Goal: Task Accomplishment & Management: Use online tool/utility

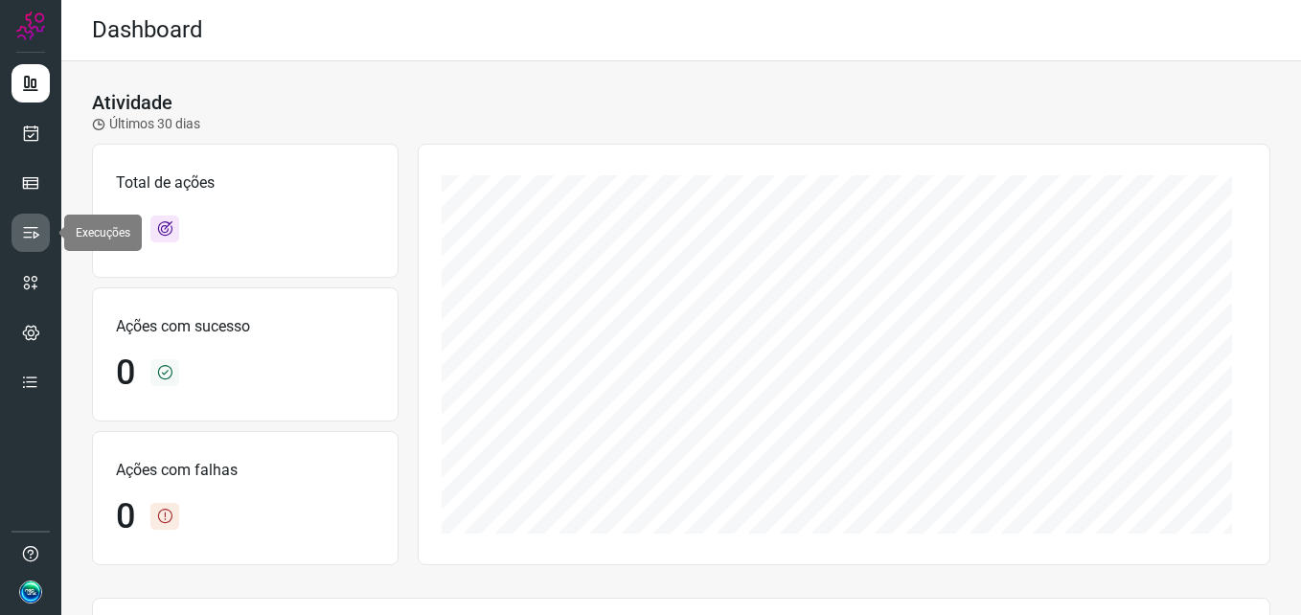
click at [28, 233] on icon at bounding box center [30, 232] width 19 height 19
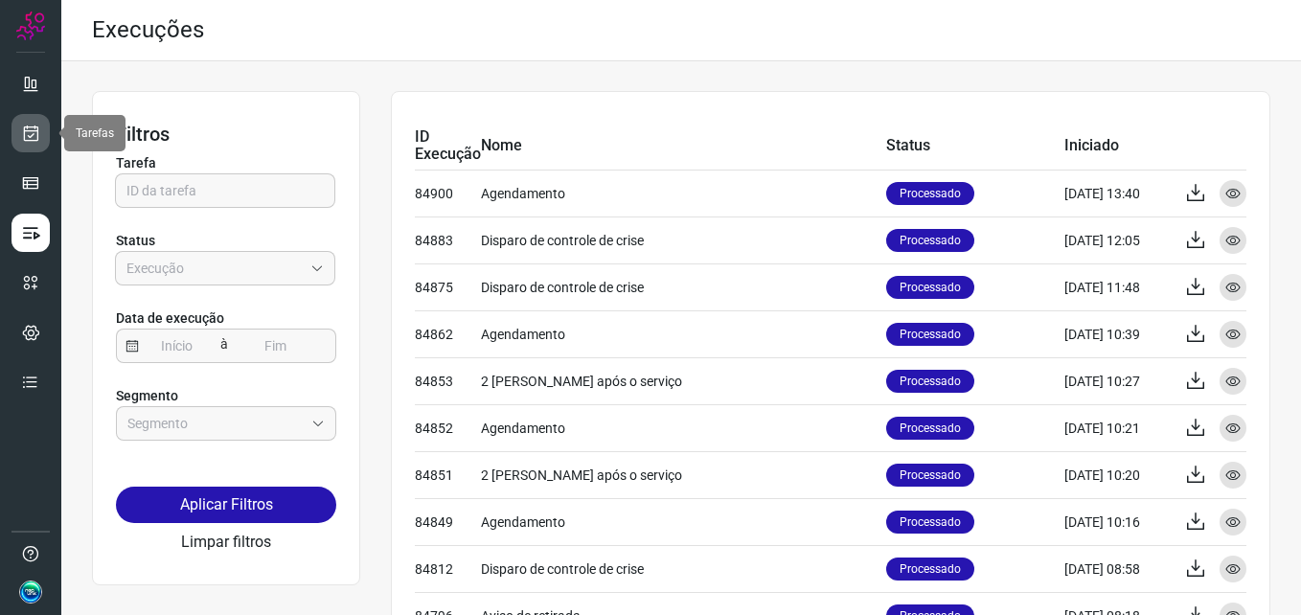
click at [35, 133] on icon at bounding box center [31, 133] width 20 height 19
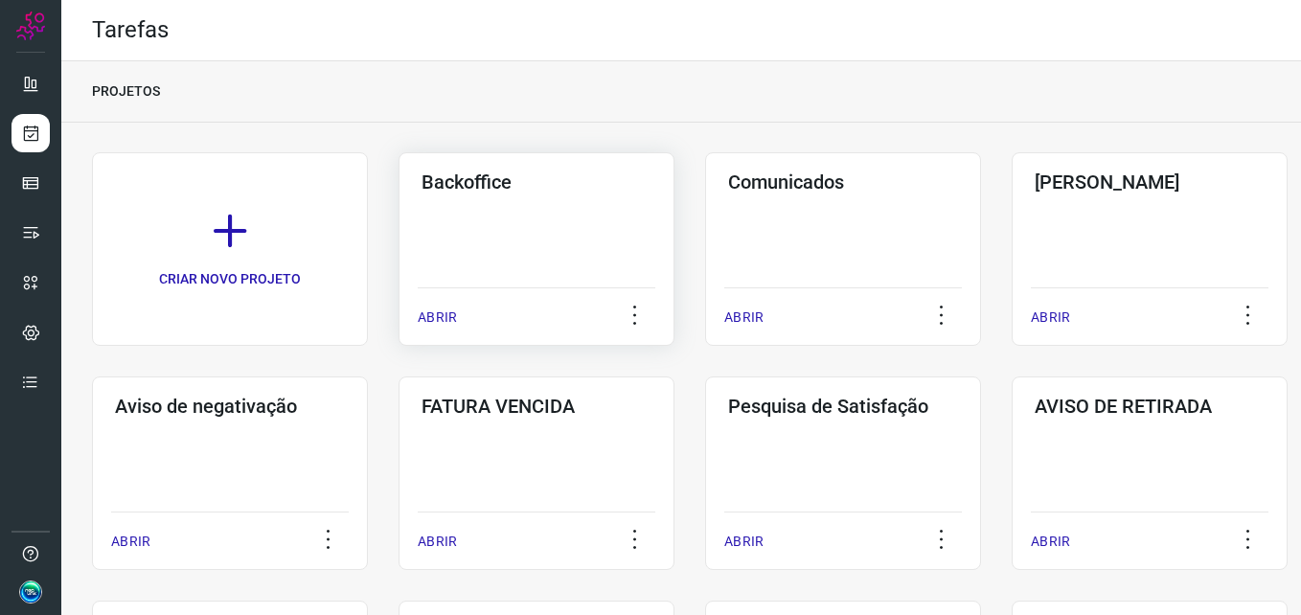
click at [478, 210] on div "Backoffice ABRIR" at bounding box center [537, 249] width 276 height 194
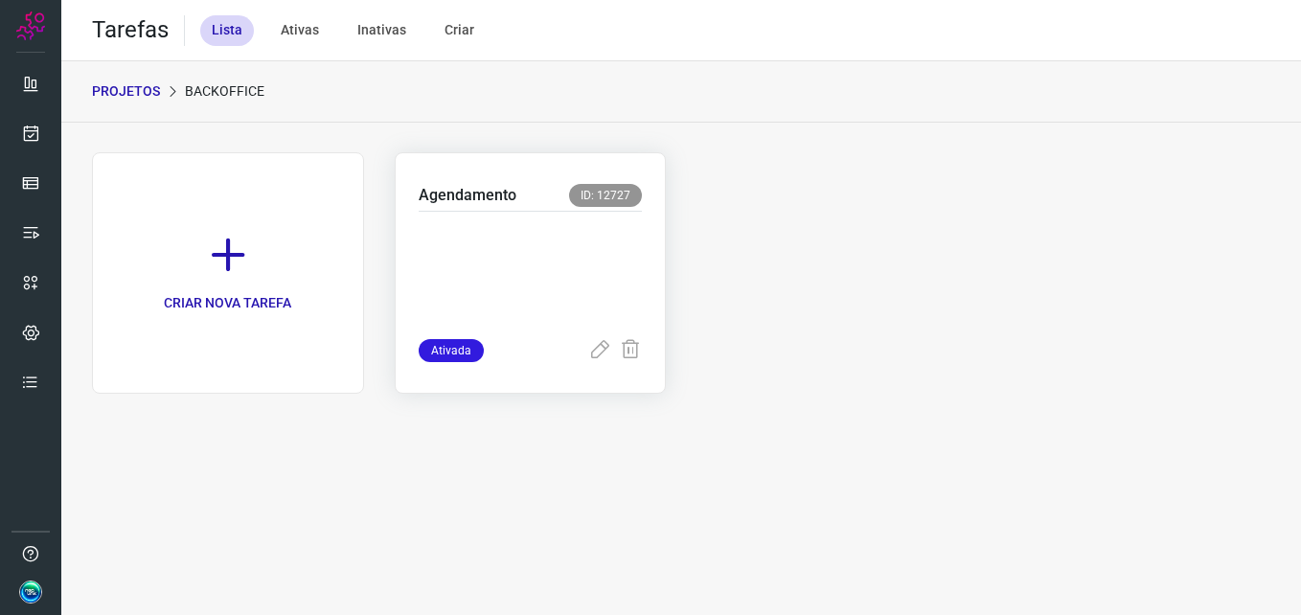
click at [499, 234] on p at bounding box center [531, 271] width 224 height 96
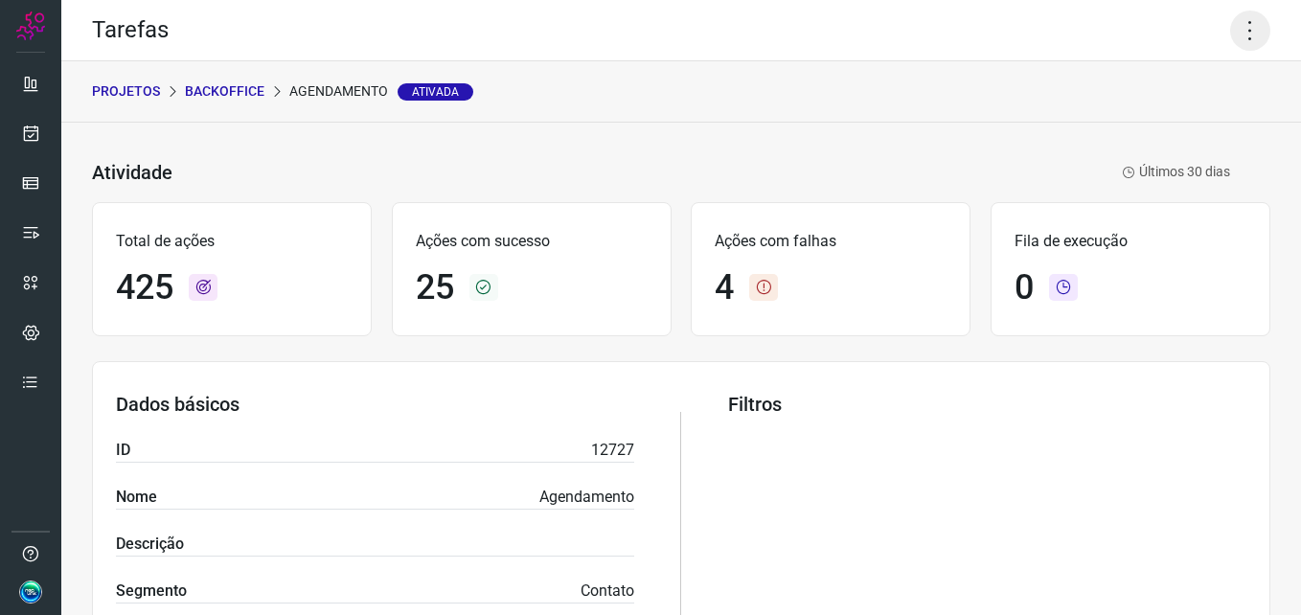
click at [1234, 15] on icon at bounding box center [1251, 31] width 40 height 40
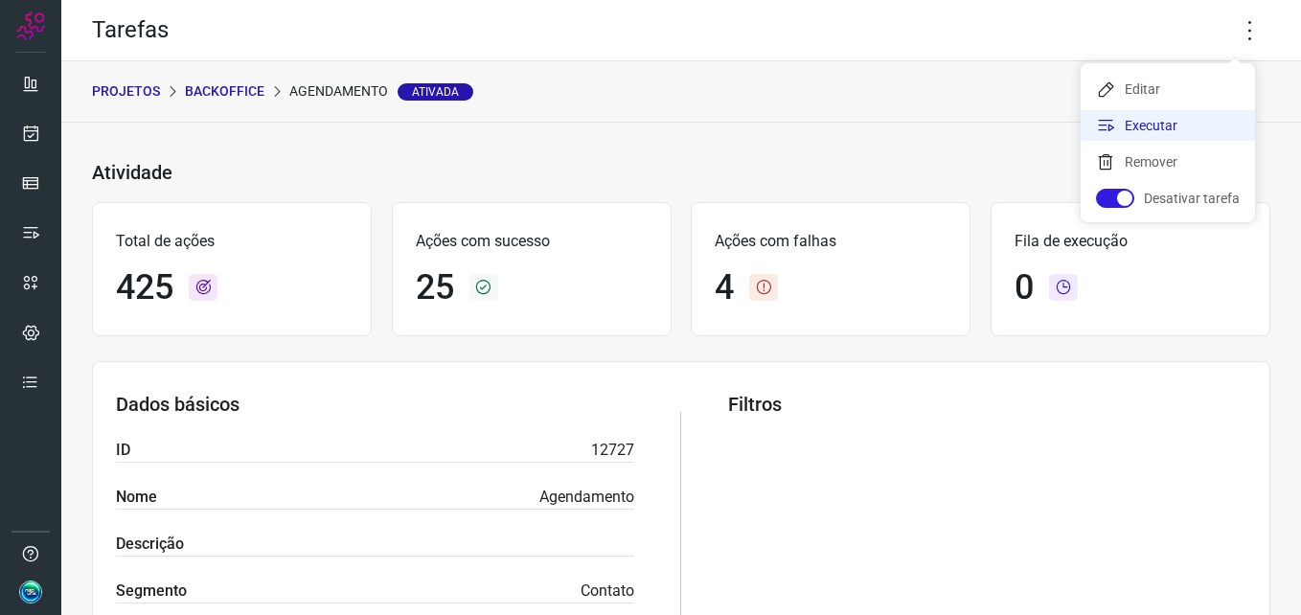
click at [1144, 125] on li "Executar" at bounding box center [1168, 125] width 174 height 31
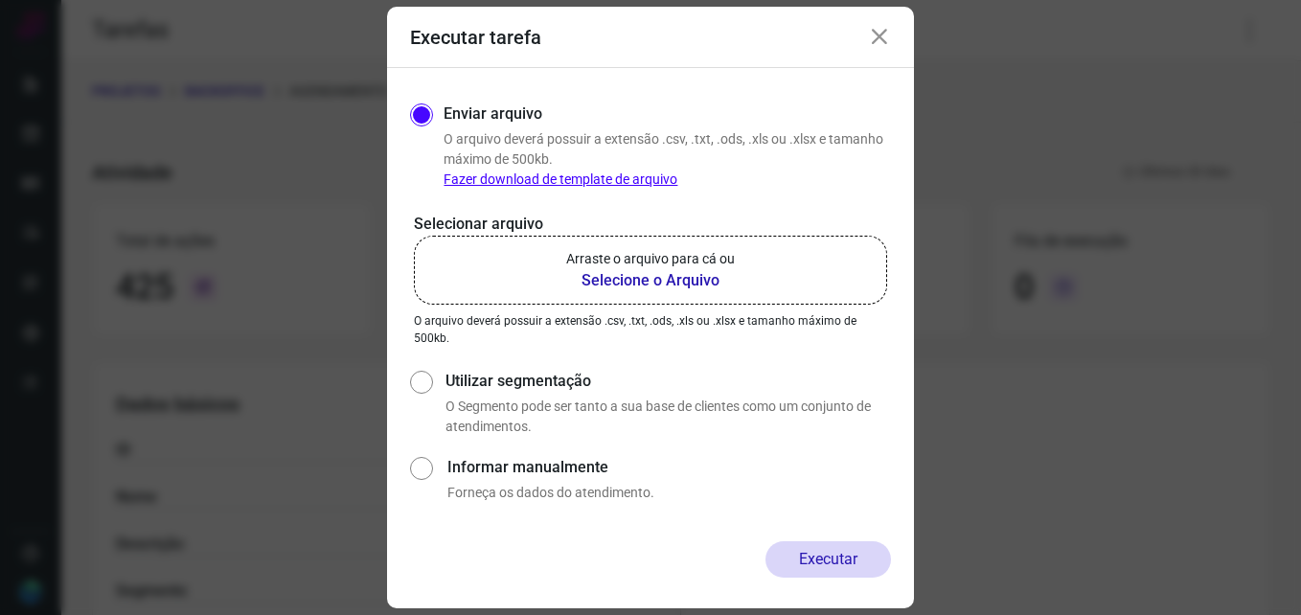
click at [673, 271] on b "Selecione o Arquivo" at bounding box center [650, 280] width 169 height 23
click at [0, 0] on input "Arraste o arquivo para cá ou Selecione o Arquivo" at bounding box center [0, 0] width 0 height 0
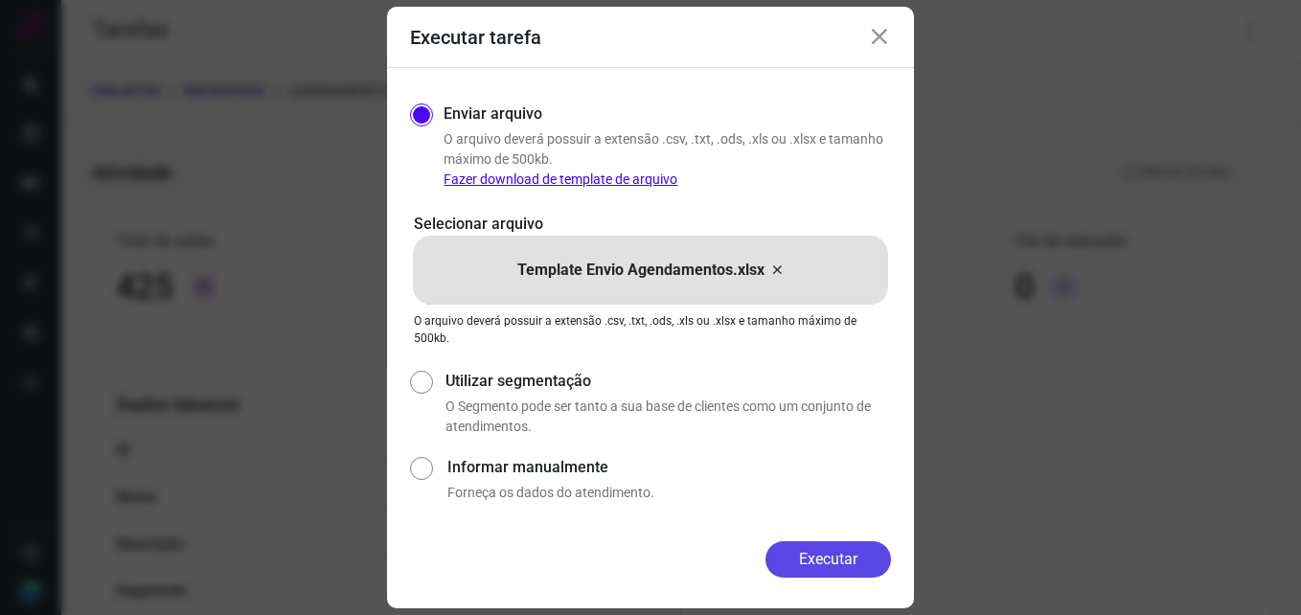
click at [822, 551] on button "Executar" at bounding box center [829, 559] width 126 height 36
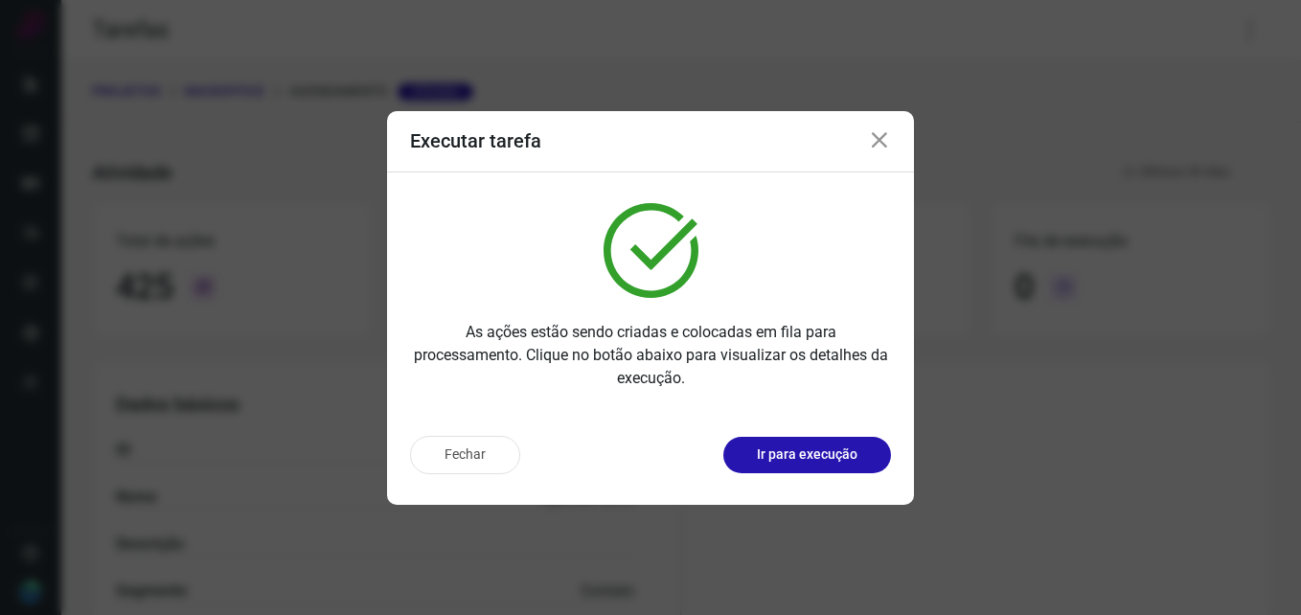
click at [889, 148] on icon at bounding box center [879, 140] width 23 height 23
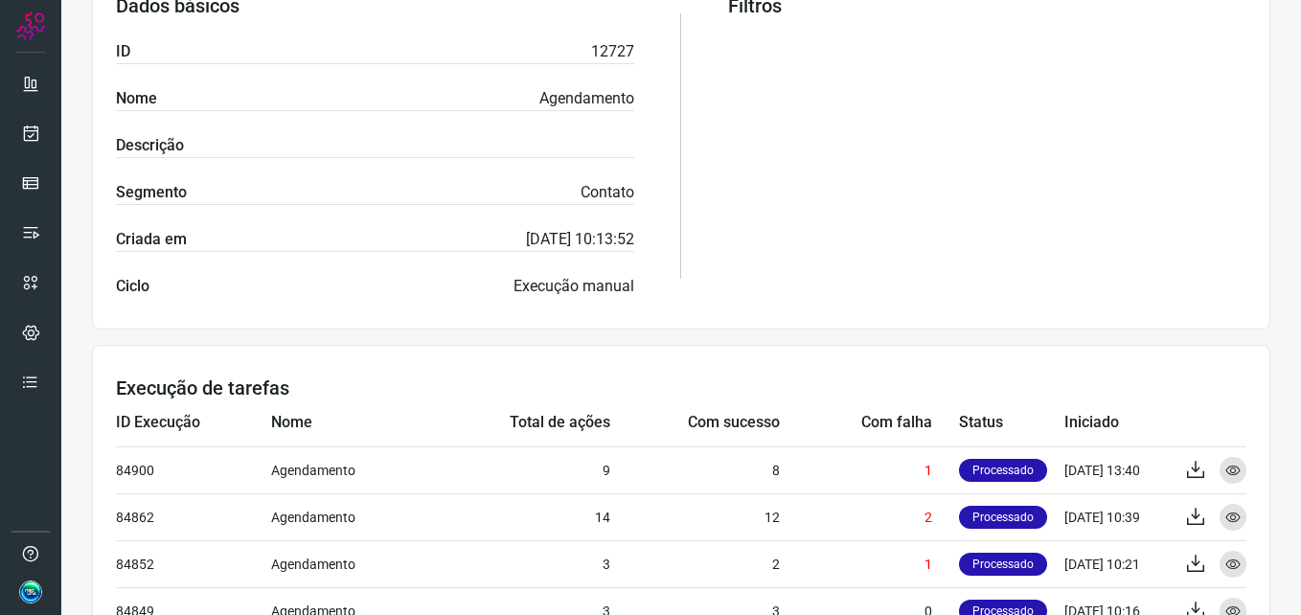
scroll to position [516, 0]
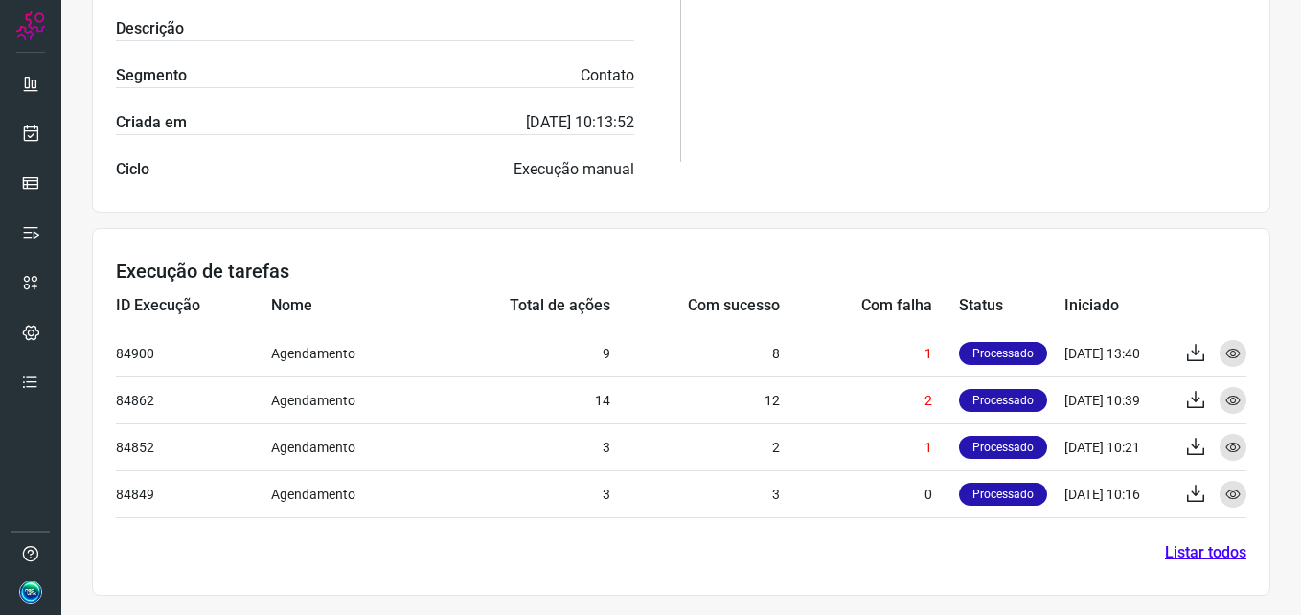
click at [1180, 553] on link "Listar todos" at bounding box center [1205, 552] width 81 height 23
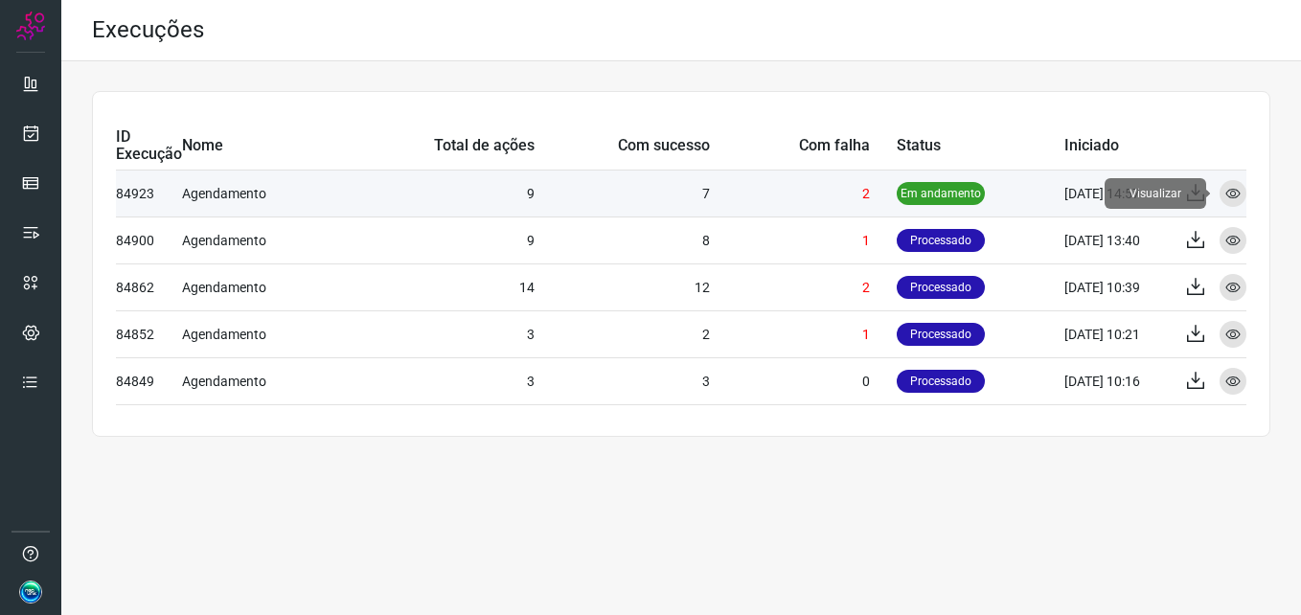
click at [1232, 188] on icon at bounding box center [1233, 193] width 15 height 15
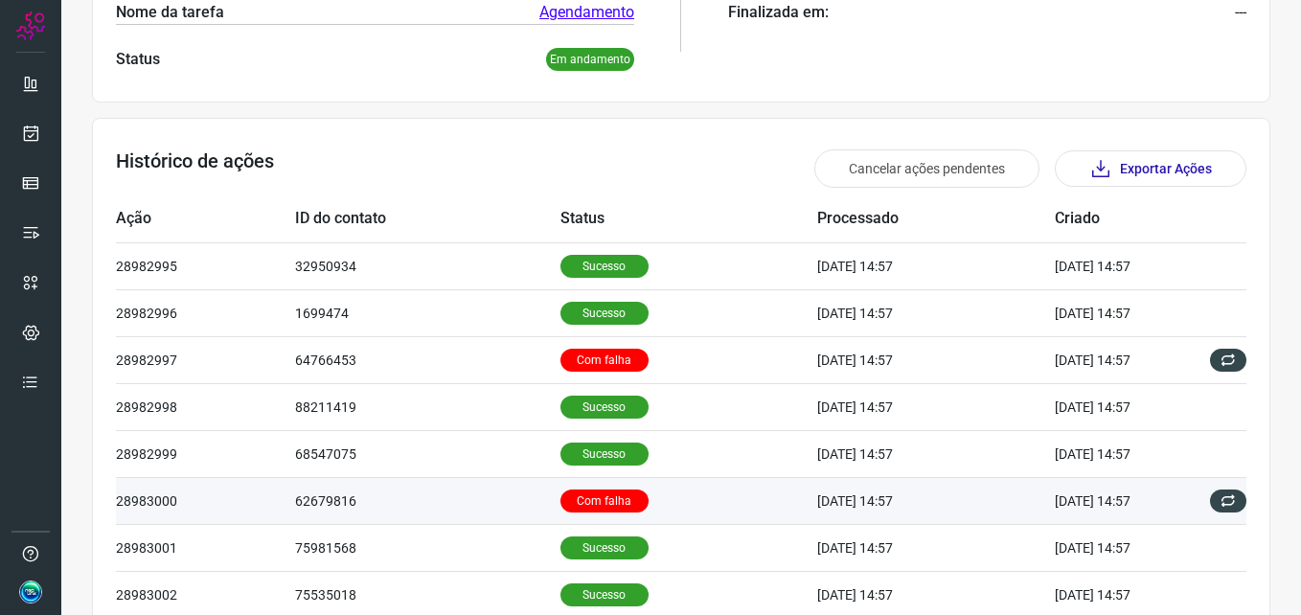
scroll to position [575, 0]
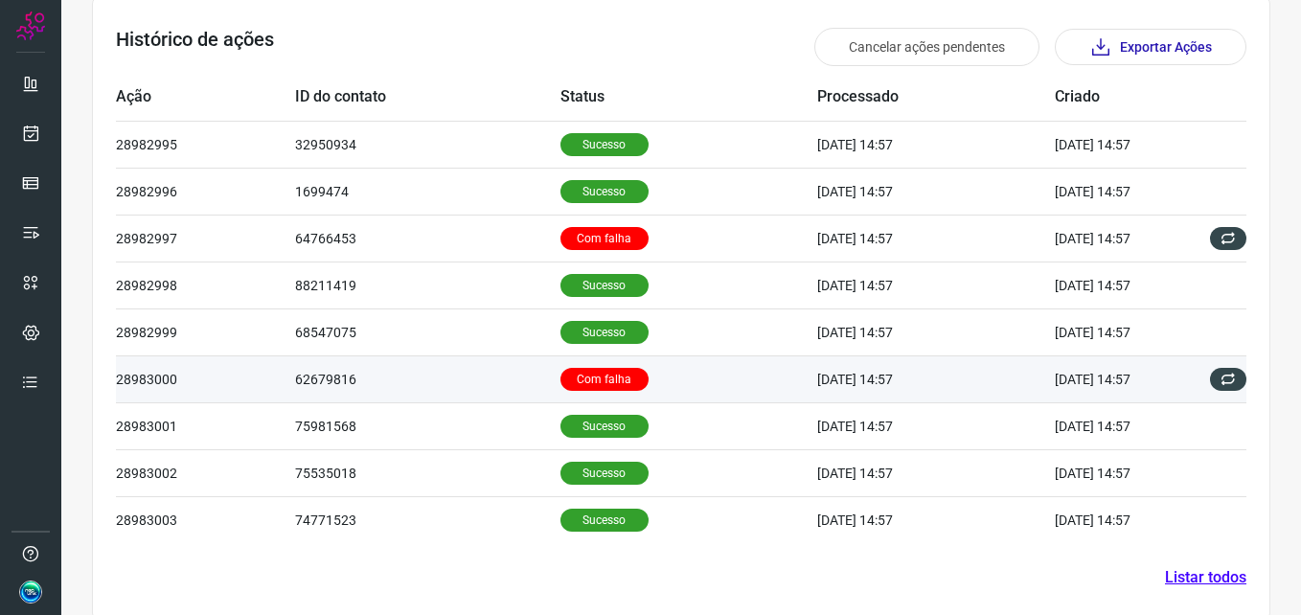
click at [582, 383] on p "Com falha" at bounding box center [605, 379] width 88 height 23
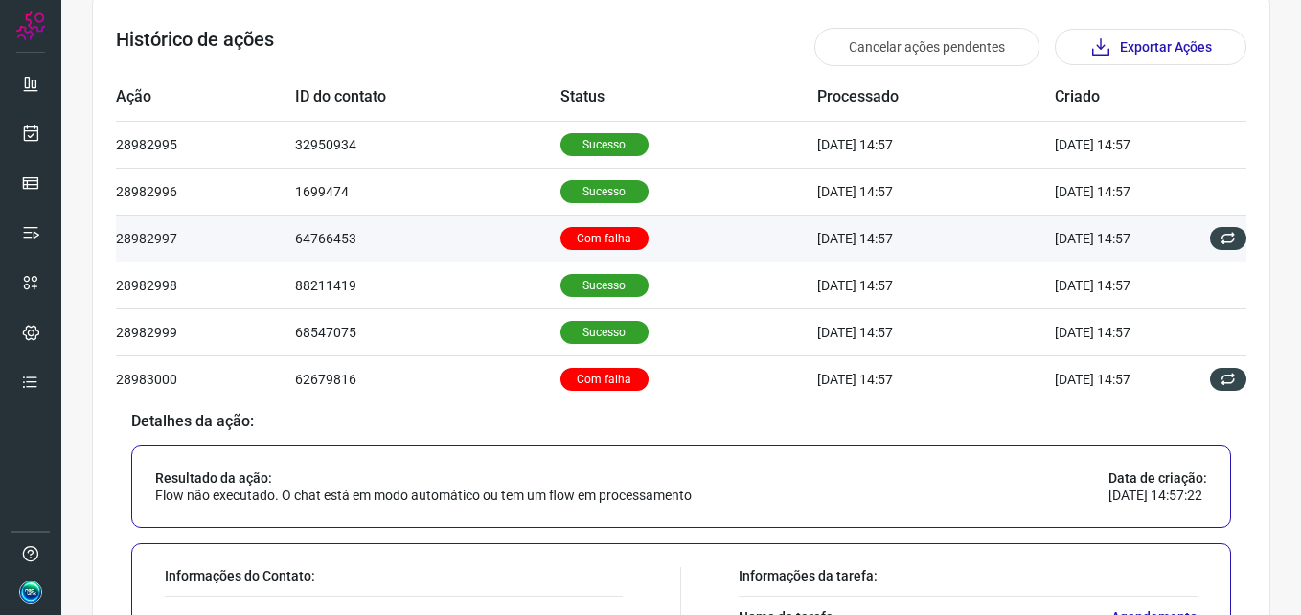
click at [574, 243] on p "Com falha" at bounding box center [605, 238] width 88 height 23
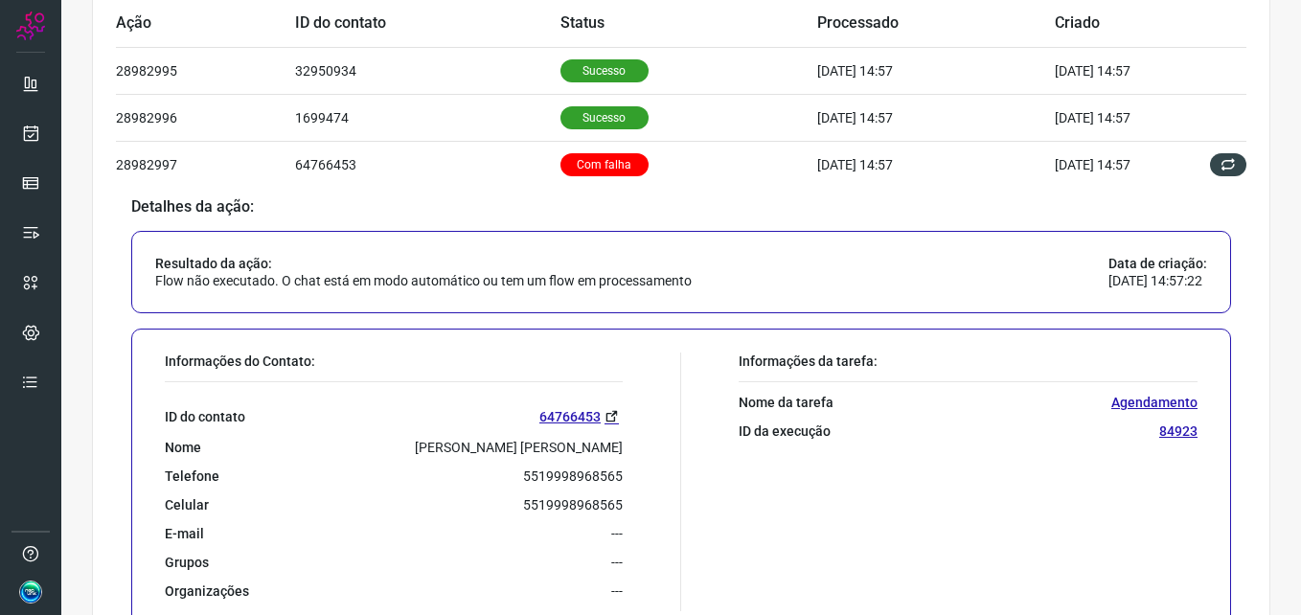
scroll to position [767, 0]
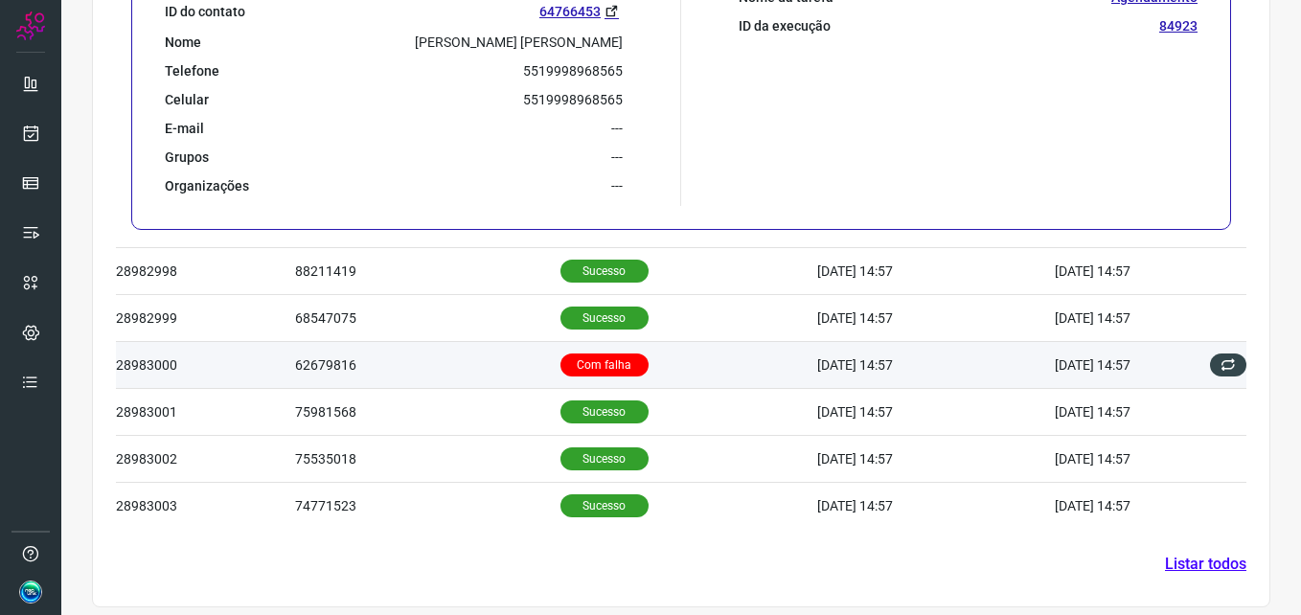
click at [576, 362] on p "Com falha" at bounding box center [605, 365] width 88 height 23
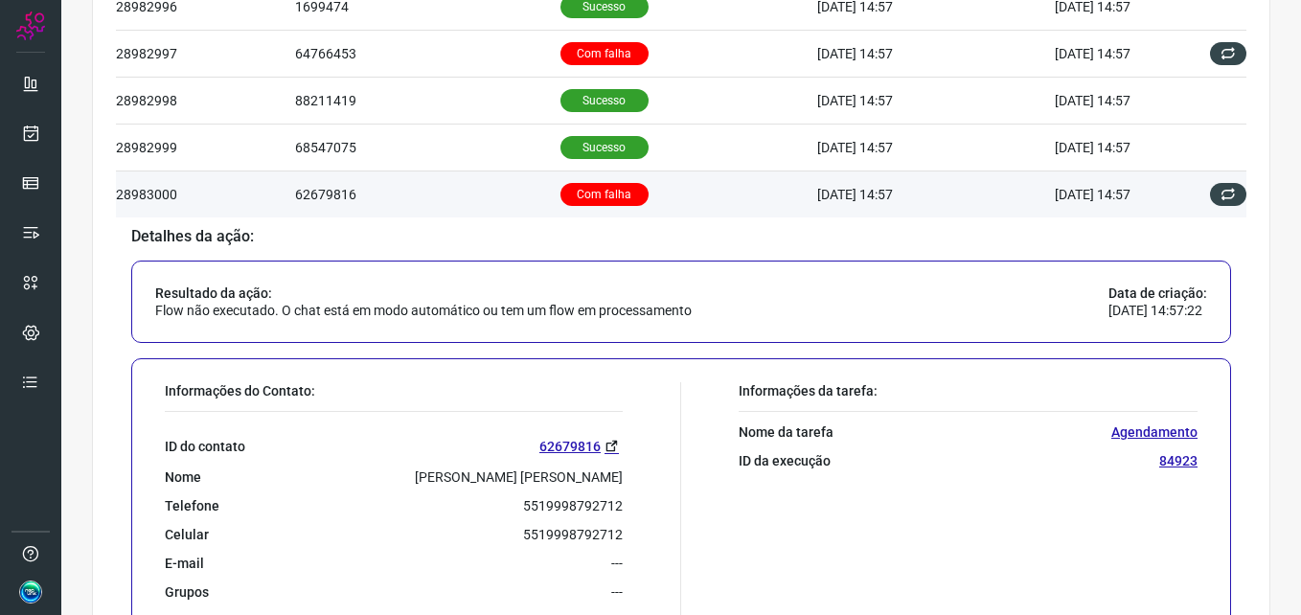
scroll to position [588, 0]
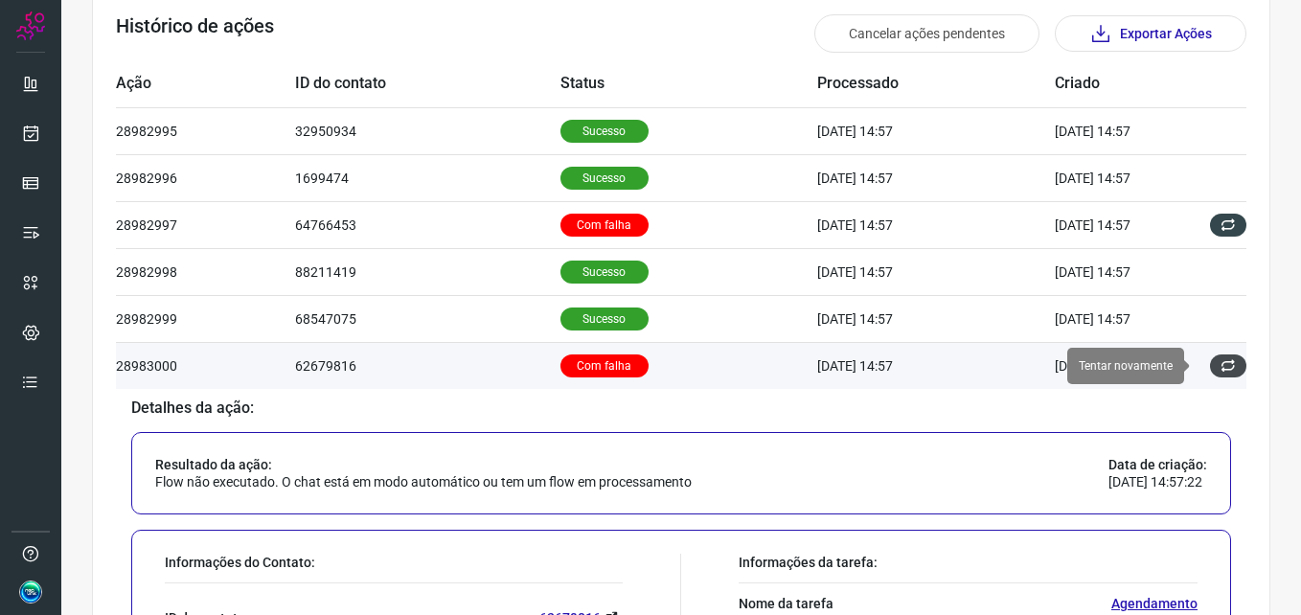
click at [1221, 368] on icon at bounding box center [1228, 365] width 15 height 15
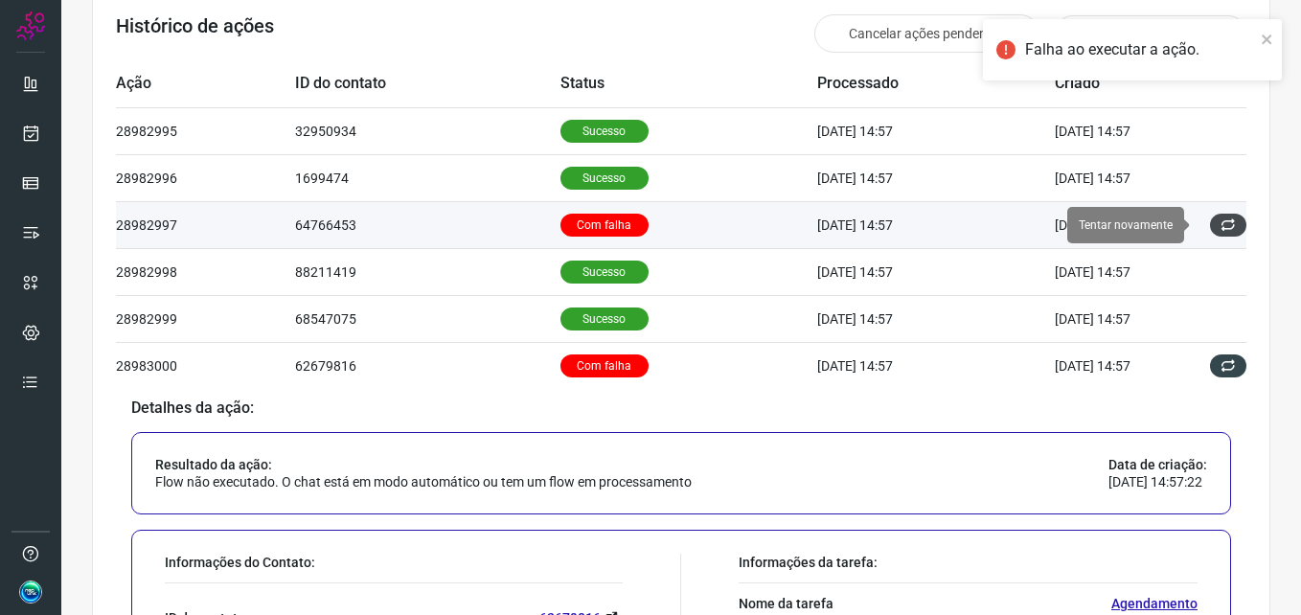
click at [1221, 223] on icon at bounding box center [1228, 225] width 15 height 15
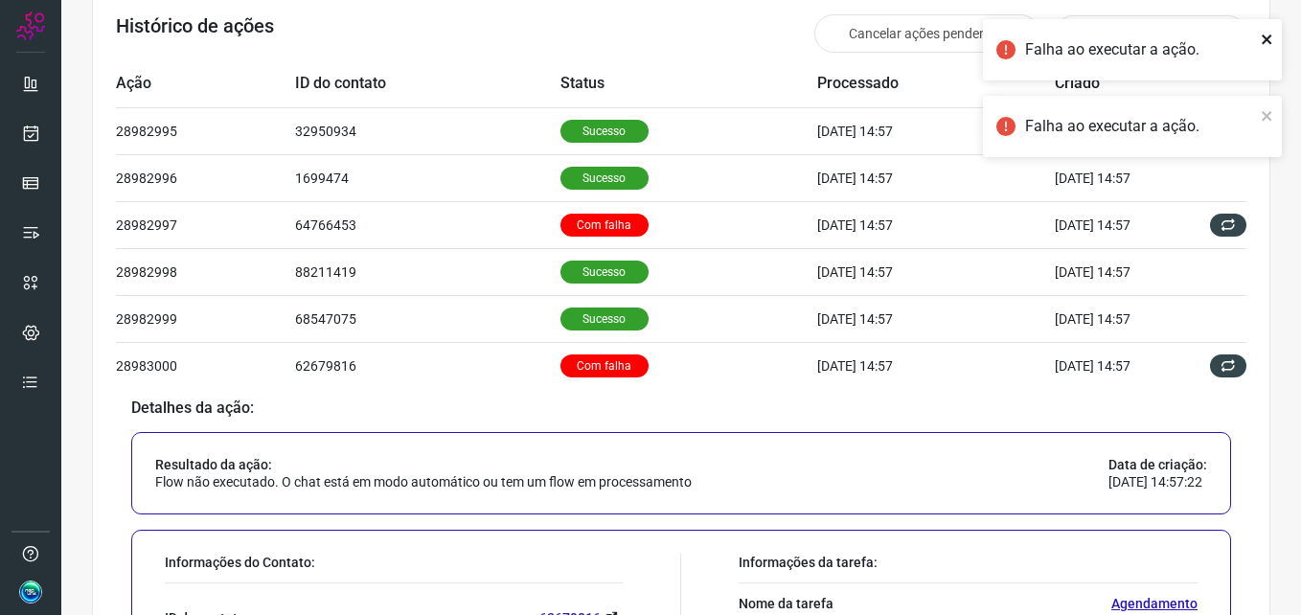
click at [1266, 43] on icon "close" at bounding box center [1267, 39] width 13 height 15
click at [1266, 41] on icon "close" at bounding box center [1267, 39] width 13 height 15
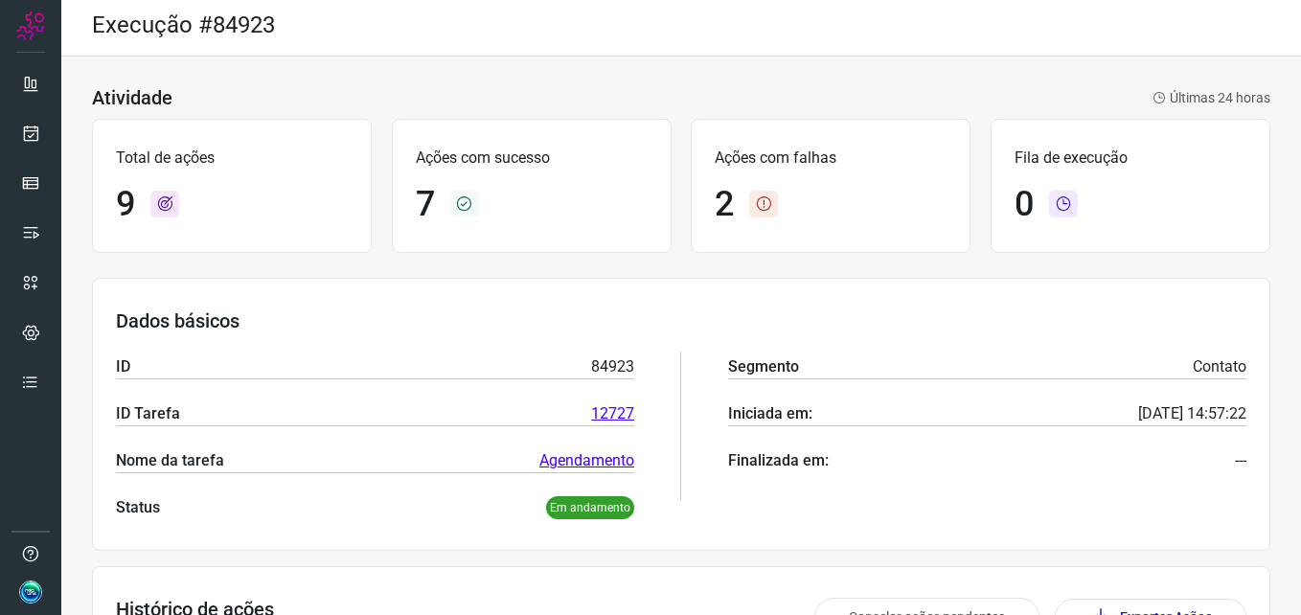
scroll to position [0, 0]
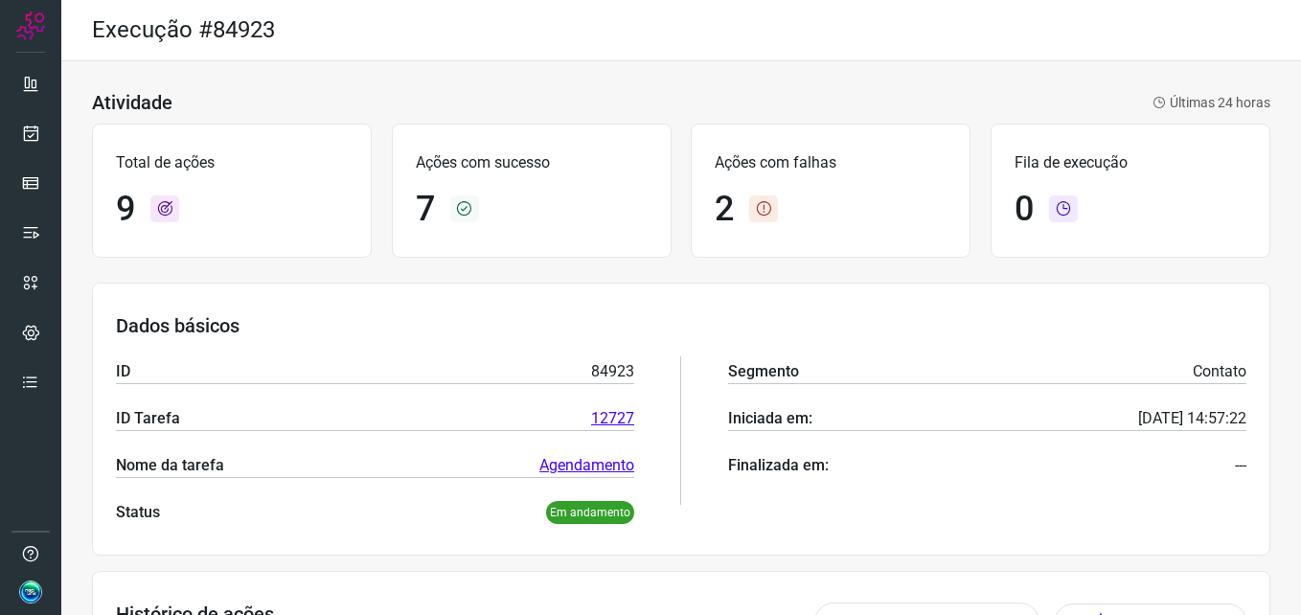
click at [758, 213] on icon at bounding box center [763, 209] width 29 height 27
